Goal: Check status: Check status

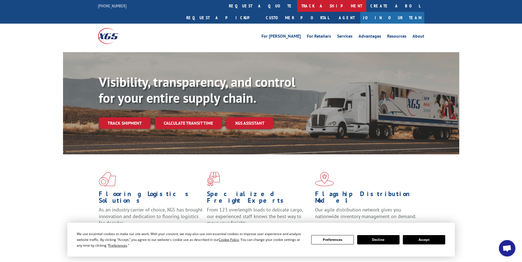
click at [297, 7] on link "track a shipment" at bounding box center [331, 6] width 69 height 12
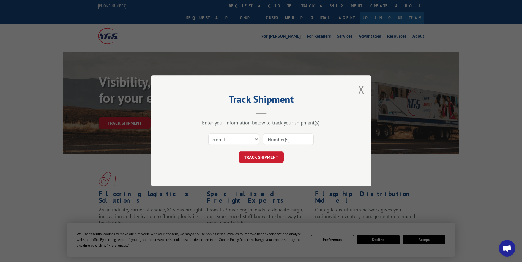
click at [277, 143] on input at bounding box center [288, 140] width 51 height 12
type input "17496866"
click at [267, 158] on button "TRACK SHIPMENT" at bounding box center [260, 158] width 45 height 12
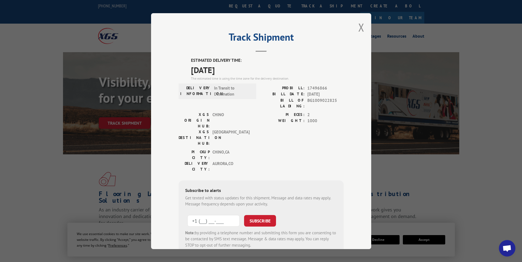
click at [202, 215] on input "+1 (___) ___-____" at bounding box center [213, 221] width 52 height 12
type input "[PHONE_NUMBER]"
click at [260, 215] on button "SUBSCRIBE" at bounding box center [260, 221] width 32 height 12
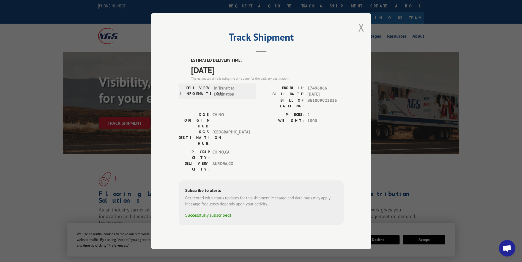
click at [359, 35] on button "Close modal" at bounding box center [361, 27] width 6 height 15
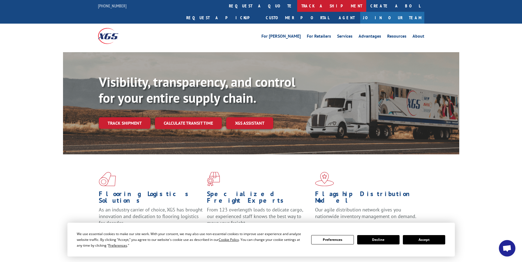
click at [297, 7] on link "track a shipment" at bounding box center [331, 6] width 69 height 12
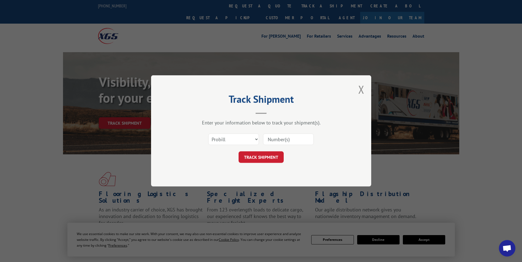
click at [283, 140] on input at bounding box center [288, 140] width 51 height 12
type input "17496867"
click at [253, 161] on button "TRACK SHIPMENT" at bounding box center [260, 158] width 45 height 12
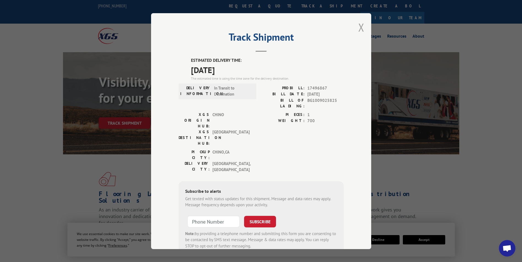
click at [359, 28] on button "Close modal" at bounding box center [361, 27] width 6 height 15
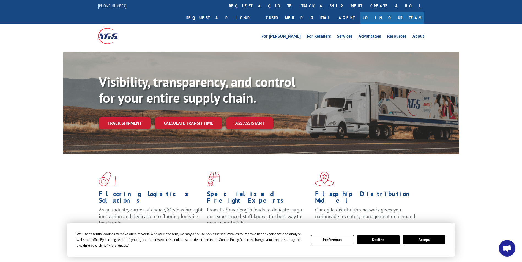
drag, startPoint x: 240, startPoint y: 5, endPoint x: 240, endPoint y: 10, distance: 5.0
click at [297, 5] on link "track a shipment" at bounding box center [331, 6] width 69 height 12
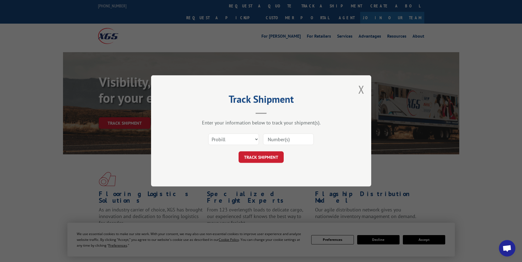
click at [281, 142] on input at bounding box center [288, 140] width 51 height 12
type input "16566985"
click at [268, 157] on button "TRACK SHIPMENT" at bounding box center [260, 158] width 45 height 12
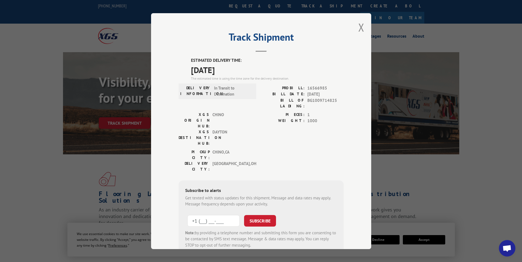
click at [216, 215] on input "+1 (___) ___-____" at bounding box center [213, 221] width 52 height 12
type input "[PHONE_NUMBER]"
click at [263, 215] on button "SUBSCRIBE" at bounding box center [260, 221] width 32 height 12
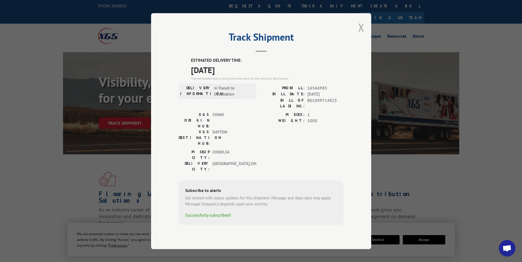
click at [362, 35] on button "Close modal" at bounding box center [361, 27] width 6 height 15
